Goal: Check status: Check status

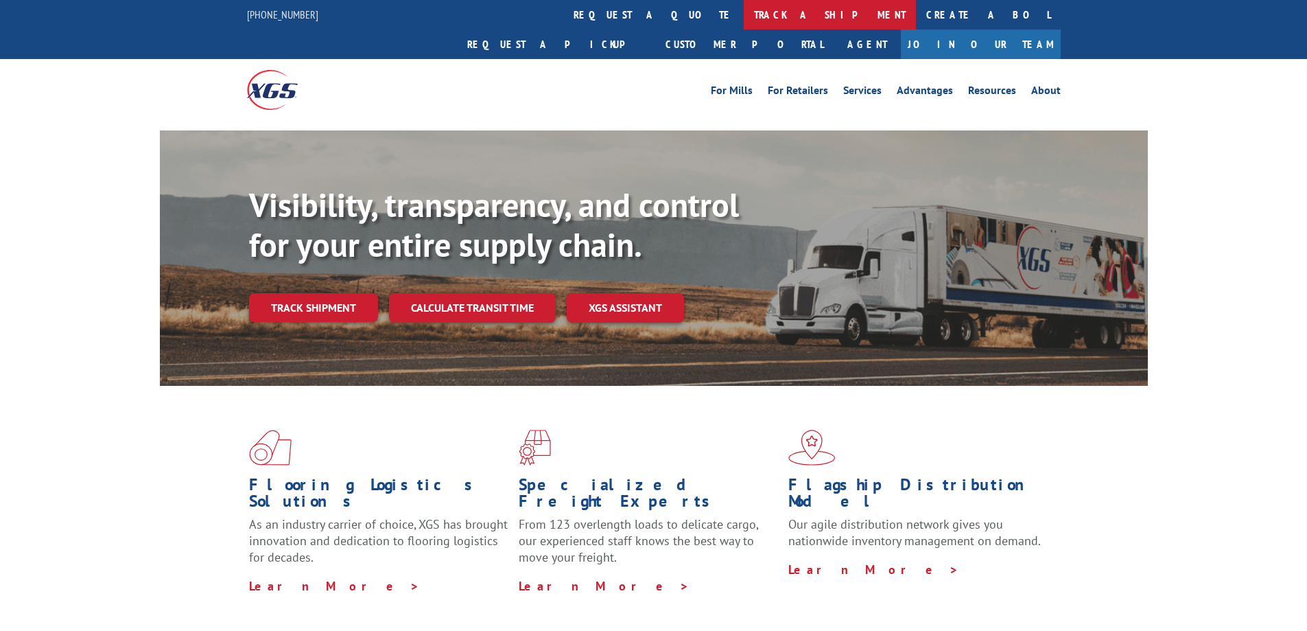
click at [744, 10] on link "track a shipment" at bounding box center [830, 15] width 172 height 30
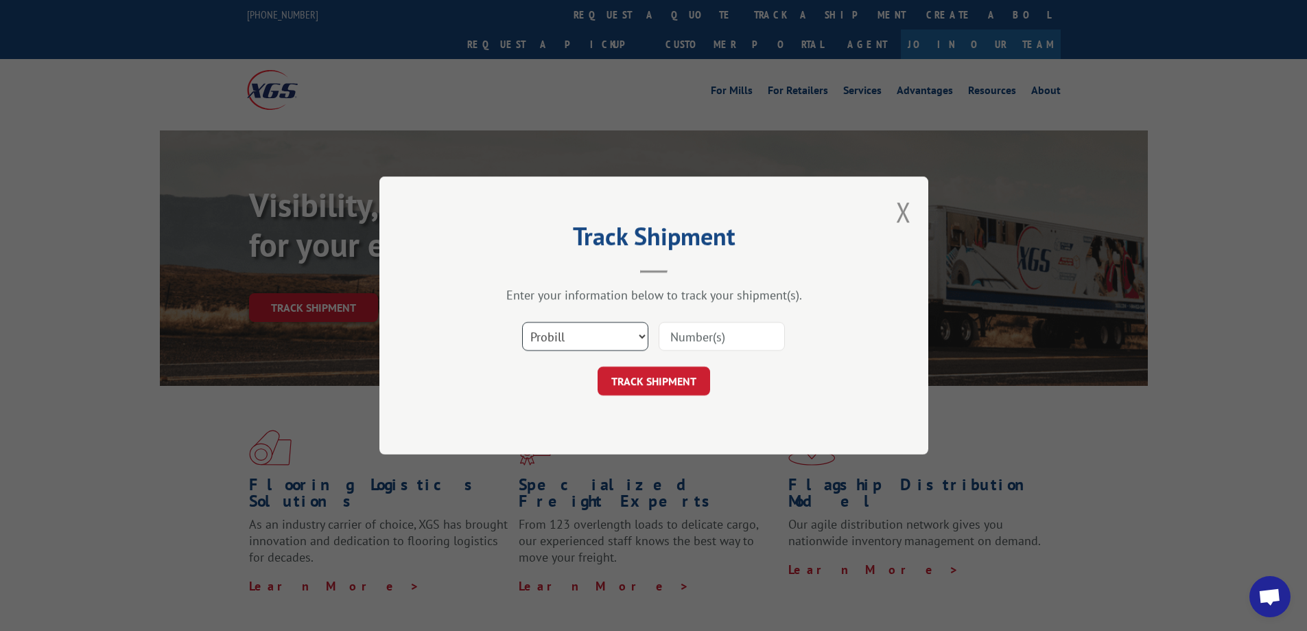
click at [579, 328] on select "Select category... Probill BOL PO" at bounding box center [585, 336] width 126 height 29
select select "po"
click at [522, 322] on select "Select category... Probill BOL PO" at bounding box center [585, 336] width 126 height 29
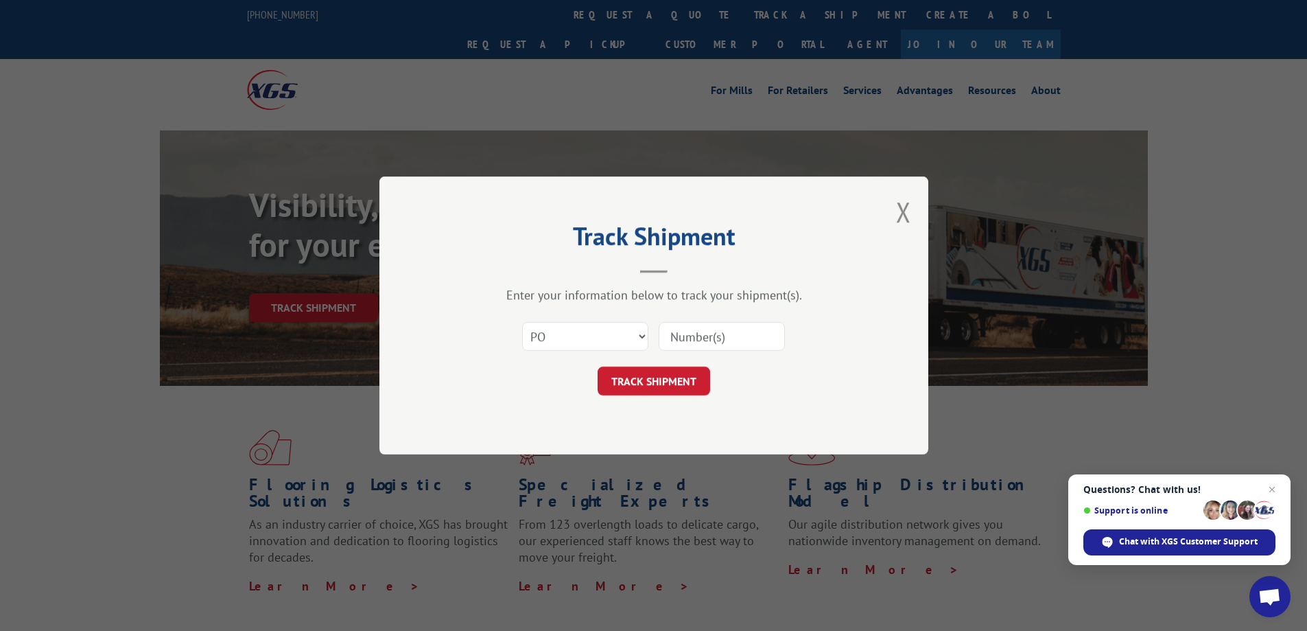
click at [672, 338] on input at bounding box center [722, 336] width 126 height 29
paste input "80525225"
type input "80525225"
click at [679, 382] on button "TRACK SHIPMENT" at bounding box center [654, 381] width 113 height 29
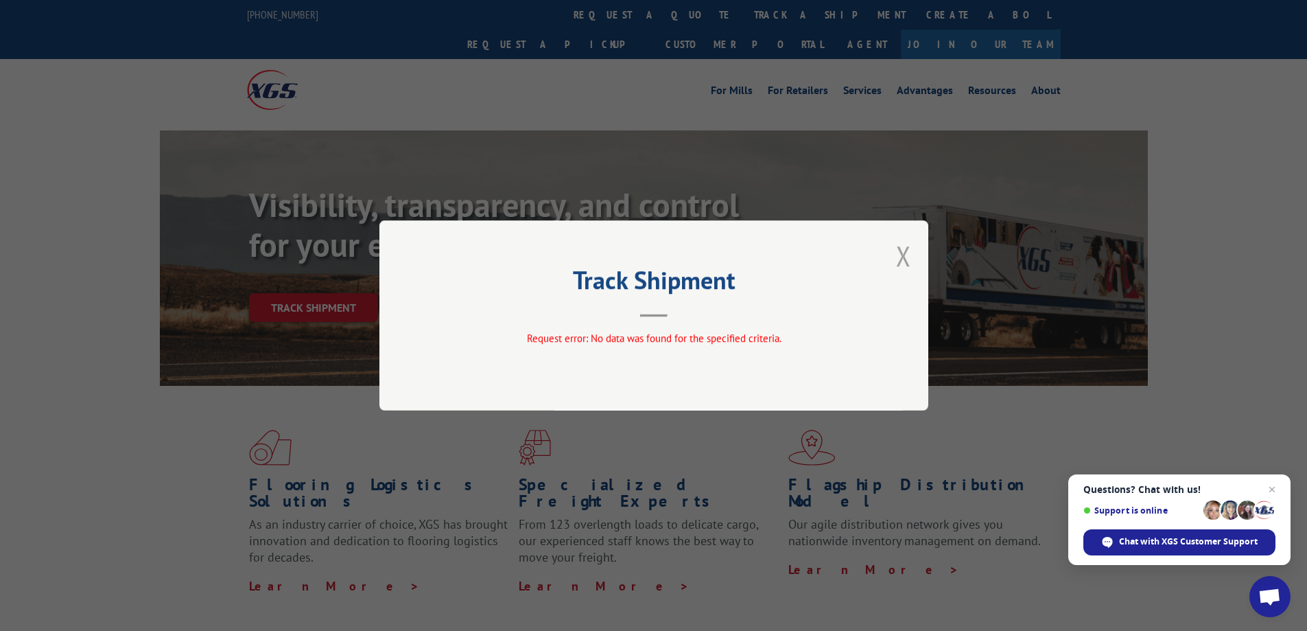
click at [905, 255] on button "Close modal" at bounding box center [903, 255] width 15 height 36
